Goal: Task Accomplishment & Management: Complete application form

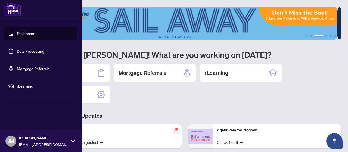
click at [28, 49] on link "Deal Processing" at bounding box center [30, 51] width 27 height 5
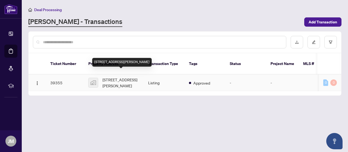
click at [115, 77] on span "[STREET_ADDRESS][PERSON_NAME]" at bounding box center [120, 83] width 37 height 12
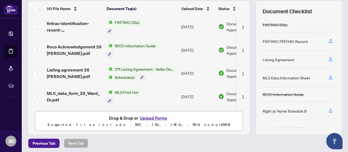
scroll to position [75, 0]
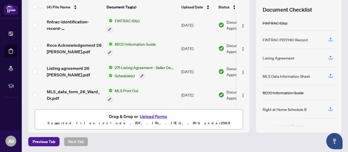
click at [152, 116] on button "Upload Forms" at bounding box center [153, 116] width 31 height 7
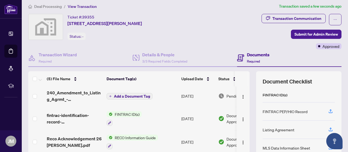
scroll to position [0, 0]
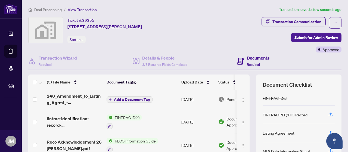
click at [120, 98] on span "Add a Document Tag" at bounding box center [132, 100] width 36 height 4
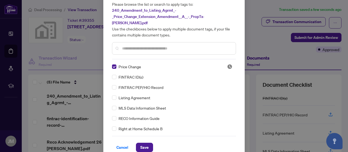
scroll to position [22, 0]
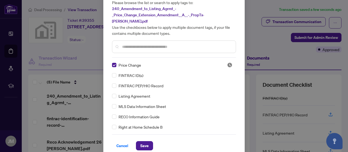
click at [144, 141] on span "Save" at bounding box center [144, 145] width 8 height 9
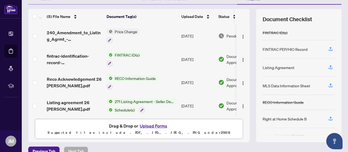
scroll to position [0, 0]
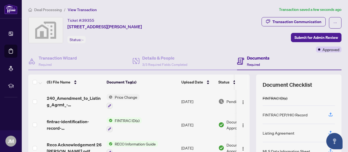
click at [301, 38] on span "Submit for Admin Review" at bounding box center [315, 37] width 43 height 9
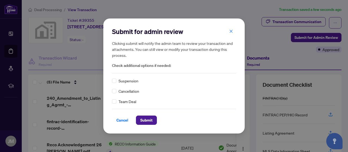
click at [147, 120] on span "Submit" at bounding box center [146, 120] width 12 height 9
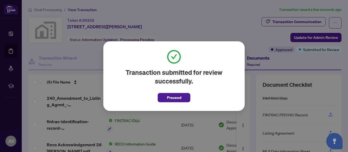
click at [176, 96] on span "Proceed" at bounding box center [174, 97] width 14 height 9
